Goal: Task Accomplishment & Management: Manage account settings

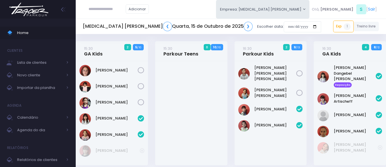
click at [119, 13] on input "text" at bounding box center [106, 9] width 37 height 11
type input "****"
click input "submit" at bounding box center [0, 0] width 0 height 0
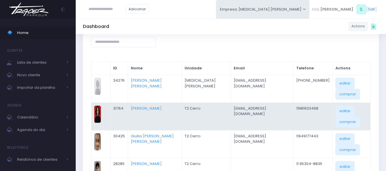
scroll to position [57, 0]
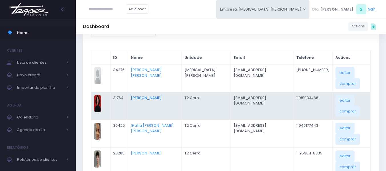
click at [151, 95] on link "[PERSON_NAME]" at bounding box center [146, 97] width 31 height 5
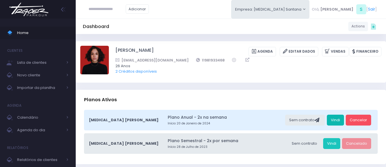
click at [336, 119] on link "Vindi" at bounding box center [335, 119] width 17 height 11
click at [17, 34] on span "Home" at bounding box center [42, 32] width 51 height 7
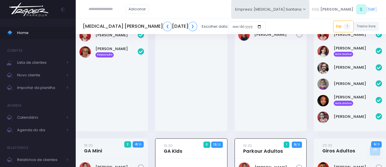
scroll to position [79, 0]
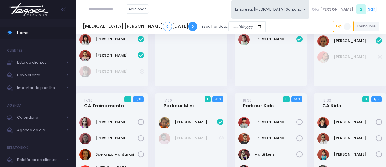
click at [194, 23] on link "❯" at bounding box center [192, 26] width 9 height 9
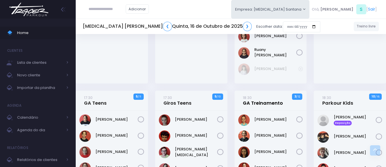
scroll to position [200, 0]
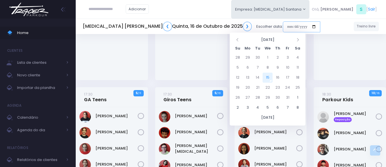
click at [283, 25] on input "date" at bounding box center [301, 26] width 37 height 11
click at [296, 77] on td "18" at bounding box center [297, 78] width 10 height 10
type input "**********"
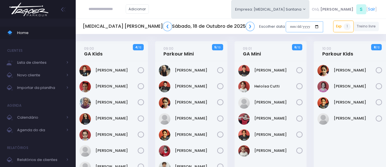
click at [285, 25] on input "date" at bounding box center [303, 26] width 37 height 11
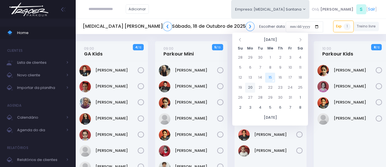
click at [250, 87] on td "20" at bounding box center [250, 87] width 10 height 10
type input "**********"
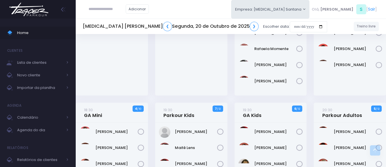
scroll to position [343, 0]
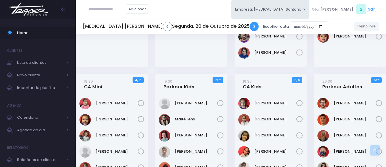
click at [249, 28] on link "❯" at bounding box center [253, 26] width 9 height 9
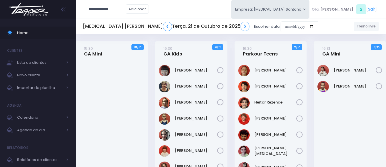
type input "**********"
click input "submit" at bounding box center [0, 0] width 0 height 0
type input "**********"
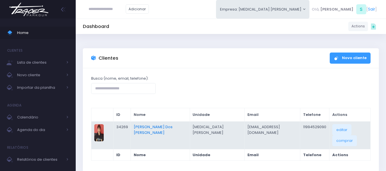
click at [166, 124] on link "Diana Ferreira Dos Santos" at bounding box center [153, 129] width 39 height 11
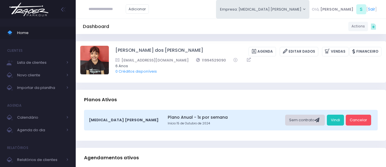
drag, startPoint x: 263, startPoint y: 115, endPoint x: 291, endPoint y: 115, distance: 27.7
click at [263, 116] on link "Plano Anual - 1x por semana" at bounding box center [226, 117] width 116 height 6
click at [339, 116] on link "Vindi" at bounding box center [335, 119] width 17 height 11
drag, startPoint x: 209, startPoint y: 60, endPoint x: 182, endPoint y: 60, distance: 26.5
click at [182, 60] on div "Didiferreirasp@gmail.com 11994529090" at bounding box center [244, 60] width 258 height 6
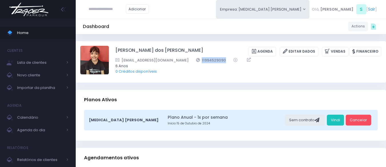
copy link "11994529090"
click at [207, 80] on div "Diana ferreira dos santos Agenda Editar Dados Vendas Financeiro 6 Anos" at bounding box center [231, 61] width 310 height 41
click at [25, 31] on span "Home" at bounding box center [42, 32] width 51 height 7
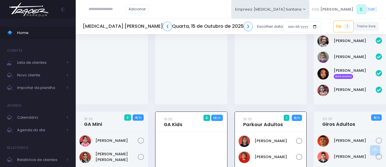
scroll to position [393, 0]
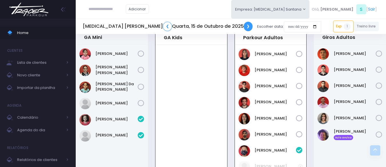
click at [243, 28] on link "❯" at bounding box center [247, 26] width 9 height 9
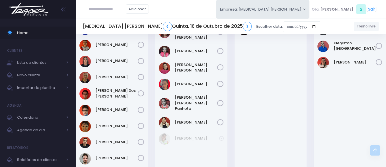
scroll to position [514, 0]
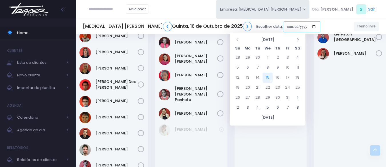
click at [283, 26] on input "date" at bounding box center [301, 26] width 37 height 11
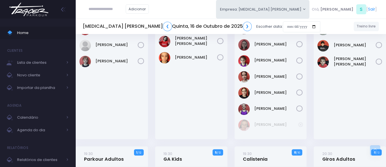
click at [202, 14] on div "Adicionar Empresa: [MEDICAL_DATA] Santana [GEOGRAPHIC_DATA][MEDICAL_DATA], S" at bounding box center [231, 9] width 310 height 19
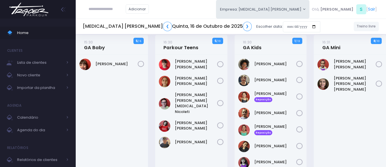
scroll to position [0, 0]
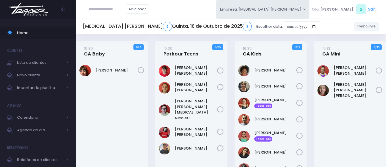
click at [251, 53] on link "16:30 GA Kids" at bounding box center [252, 50] width 19 height 11
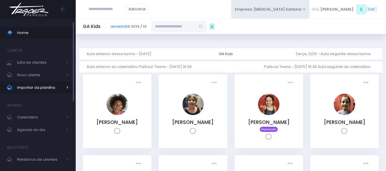
click at [52, 85] on span "Importar da planilha" at bounding box center [40, 87] width 46 height 7
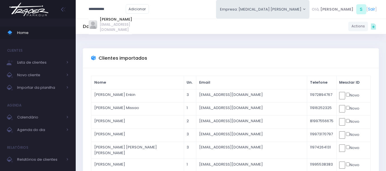
type input "**********"
click at [51, 37] on link "Home" at bounding box center [38, 33] width 76 height 13
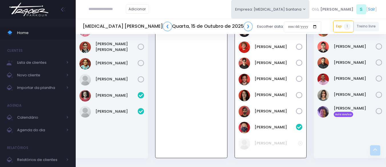
scroll to position [387, 0]
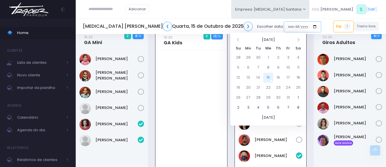
click at [283, 30] on input "date" at bounding box center [301, 26] width 37 height 11
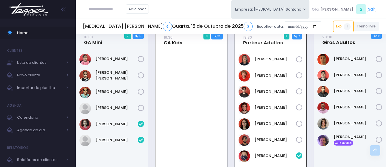
click at [205, 13] on div "Adicionar Empresa: T3 Santana T2 Cerro T3 Santana T4 Pompeia Olá, S" at bounding box center [231, 9] width 310 height 19
click at [243, 28] on link "❯" at bounding box center [247, 26] width 9 height 9
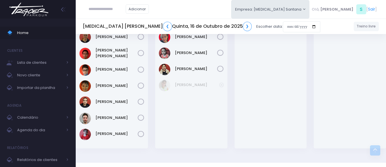
scroll to position [556, 0]
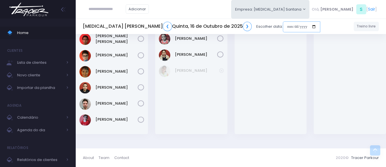
click at [283, 26] on input "date" at bounding box center [301, 26] width 37 height 11
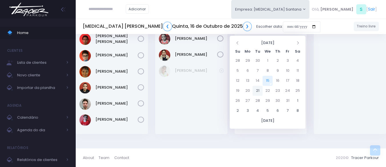
click at [258, 88] on td "21" at bounding box center [257, 91] width 10 height 10
type input "**********"
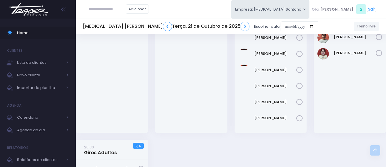
scroll to position [423, 0]
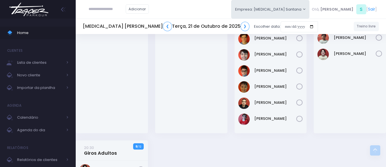
click at [240, 12] on div "Adicionar Empresa: T3 Santana T2 Cerro T3 Santana T4 Pompeia Olá, S" at bounding box center [231, 9] width 310 height 19
click at [235, 0] on div "Adicionar Empresa: T3 Santana T2 Cerro T3 Santana T4 Pompeia Olá, S" at bounding box center [231, 9] width 310 height 19
click at [193, 2] on div "Adicionar Empresa: T3 Santana T2 Cerro T3 Santana T4 Pompeia Olá, S" at bounding box center [231, 9] width 310 height 19
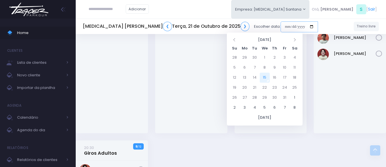
click at [280, 25] on input "date" at bounding box center [298, 26] width 37 height 11
click at [183, 54] on div "Fernando Furlani Rodrigues" at bounding box center [191, 48] width 72 height 169
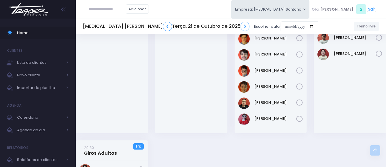
click at [226, 68] on div "Fernando Furlani Rodrigues" at bounding box center [191, 48] width 72 height 169
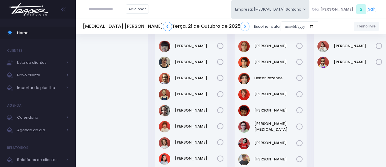
scroll to position [24, 0]
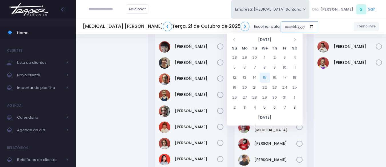
click at [280, 26] on input "date" at bounding box center [298, 26] width 37 height 11
click at [295, 78] on td "18" at bounding box center [294, 78] width 10 height 10
type input "**********"
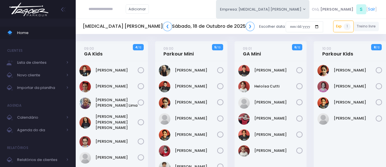
click at [208, 3] on div "Adicionar Empresa: T3 Santana T2 Cerro T3 Santana T4 Pompeia Olá, S" at bounding box center [231, 9] width 310 height 19
click at [41, 87] on span "Importar da planilha" at bounding box center [40, 87] width 46 height 7
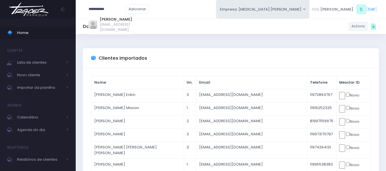
type input "**********"
drag, startPoint x: 160, startPoint y: 37, endPoint x: 128, endPoint y: 25, distance: 34.2
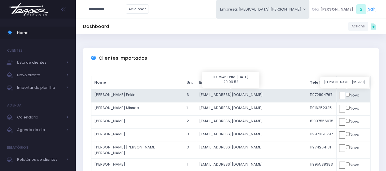
click at [339, 94] on input "text" at bounding box center [342, 95] width 6 height 7
click input "submit" at bounding box center [0, 0] width 0 height 0
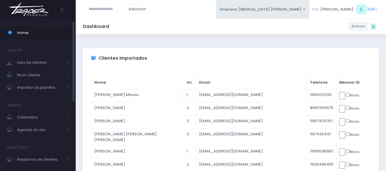
click at [39, 32] on span "Home" at bounding box center [42, 32] width 51 height 7
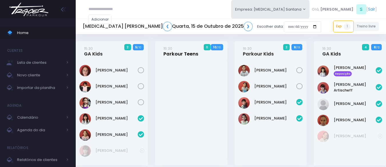
scroll to position [422, 0]
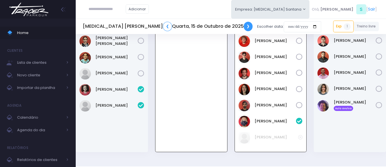
click at [243, 26] on link "❯" at bounding box center [247, 26] width 9 height 9
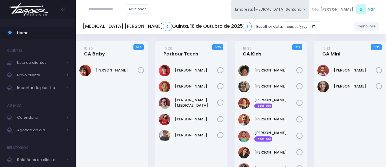
click at [255, 50] on link "16:30 GA Kids" at bounding box center [252, 50] width 19 height 11
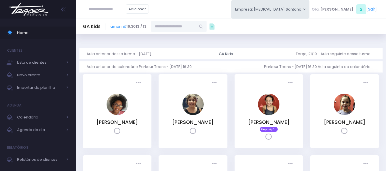
click at [178, 27] on input "text" at bounding box center [173, 26] width 45 height 11
paste input "**********"
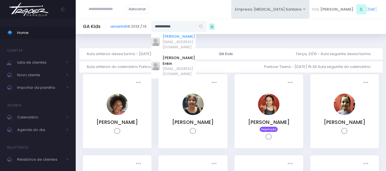
click at [186, 38] on link "[PERSON_NAME]" at bounding box center [178, 37] width 33 height 6
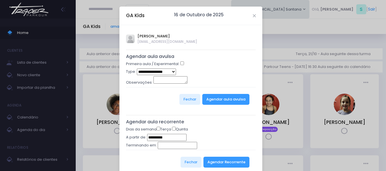
type input "**********"
select select "*"
click at [230, 101] on button "Agendar aula avulsa" at bounding box center [225, 99] width 47 height 11
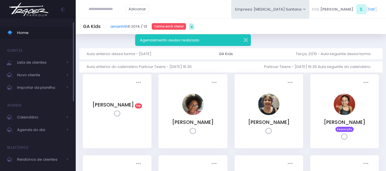
click at [47, 33] on span "Home" at bounding box center [42, 32] width 51 height 7
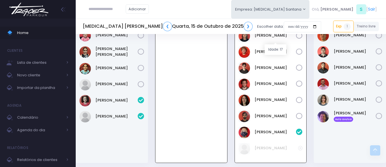
scroll to position [444, 0]
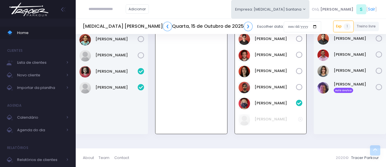
click at [192, 29] on h5 "T3 Santana ❮ Quarta, 15 de Outubro de 2025 ❯" at bounding box center [168, 26] width 170 height 9
click at [243, 27] on link "❯" at bounding box center [247, 26] width 9 height 9
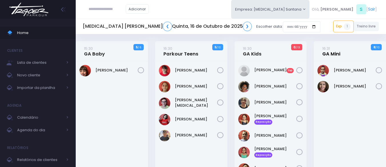
click at [326, 48] on small "16:31" at bounding box center [326, 48] width 8 height 5
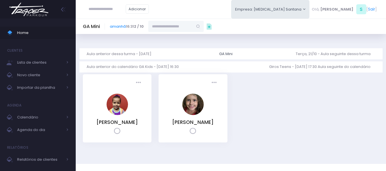
click at [190, 26] on input "text" at bounding box center [170, 26] width 45 height 11
paste input "**********"
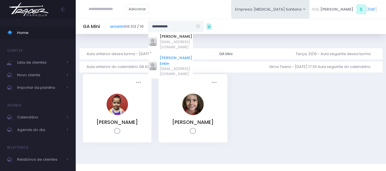
click at [184, 55] on link "[PERSON_NAME] Enkin" at bounding box center [176, 60] width 33 height 11
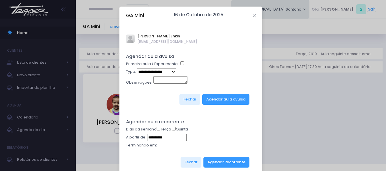
type input "**********"
select select "*"
click at [228, 98] on button "Agendar aula avulsa" at bounding box center [225, 99] width 47 height 11
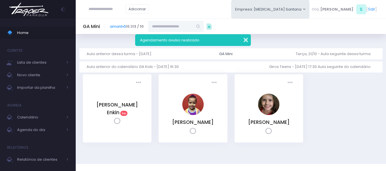
click at [244, 40] on button "button" at bounding box center [241, 39] width 11 height 7
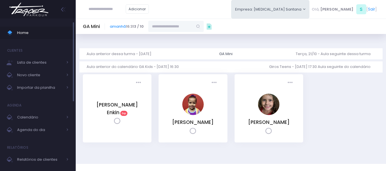
click at [49, 38] on link "Home" at bounding box center [38, 33] width 76 height 13
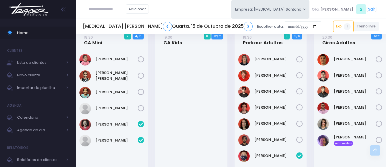
scroll to position [387, 0]
click at [337, 144] on link "[PERSON_NAME] Aula avulsa" at bounding box center [354, 139] width 42 height 11
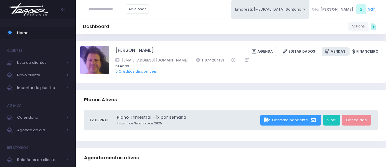
click at [335, 48] on link "Vendas" at bounding box center [335, 51] width 27 height 9
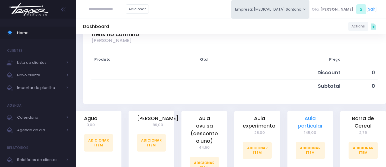
scroll to position [86, 0]
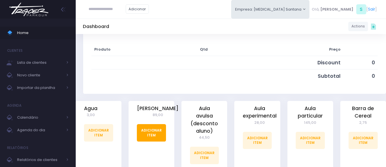
click at [157, 139] on link "Adicionar Item" at bounding box center [151, 132] width 29 height 17
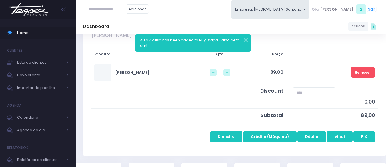
scroll to position [86, 0]
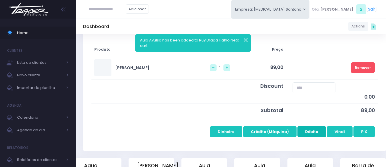
click at [309, 136] on button "Débito" at bounding box center [311, 131] width 29 height 11
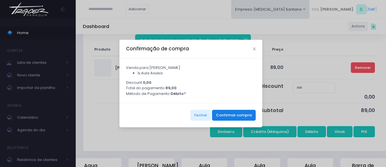
click at [246, 118] on button "Confirmar compra" at bounding box center [234, 115] width 44 height 11
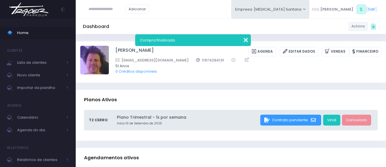
click at [245, 38] on button "button" at bounding box center [241, 39] width 11 height 7
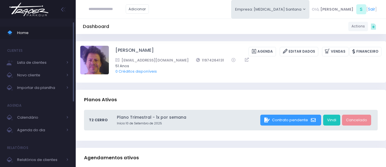
click at [19, 34] on span "Home" at bounding box center [42, 32] width 51 height 7
click at [39, 34] on span "Home" at bounding box center [42, 32] width 51 height 7
